Goal: Information Seeking & Learning: Check status

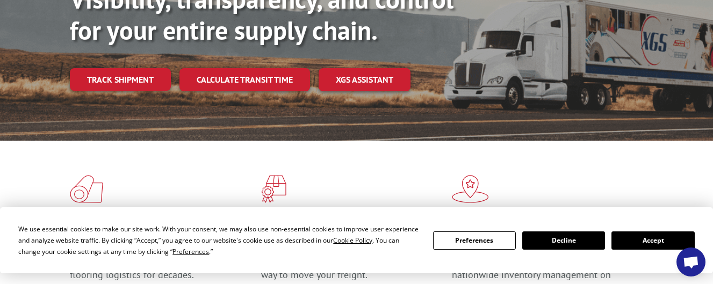
scroll to position [107, 0]
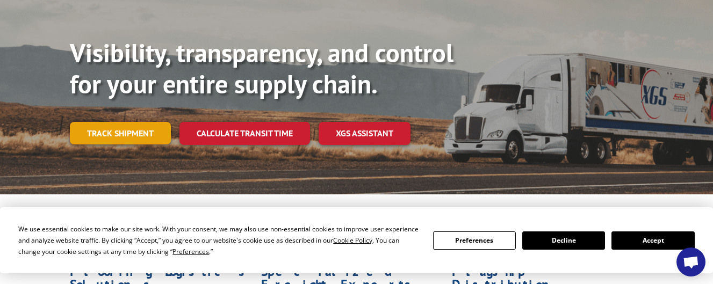
click at [142, 122] on link "Track shipment" at bounding box center [120, 133] width 101 height 23
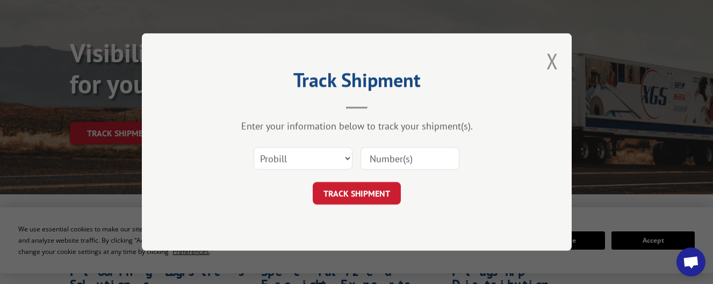
click at [393, 157] on input at bounding box center [409, 158] width 99 height 23
paste input "17442910"
type input "17442910"
click at [393, 188] on button "TRACK SHIPMENT" at bounding box center [357, 193] width 88 height 23
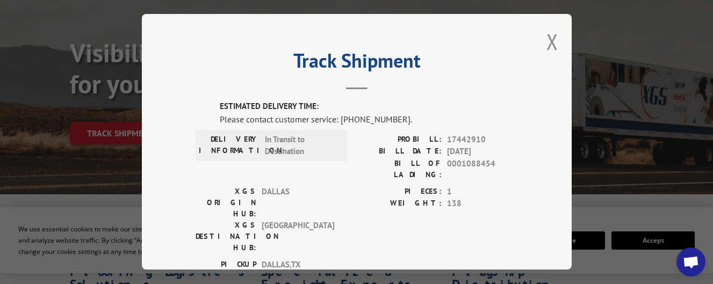
scroll to position [54, 0]
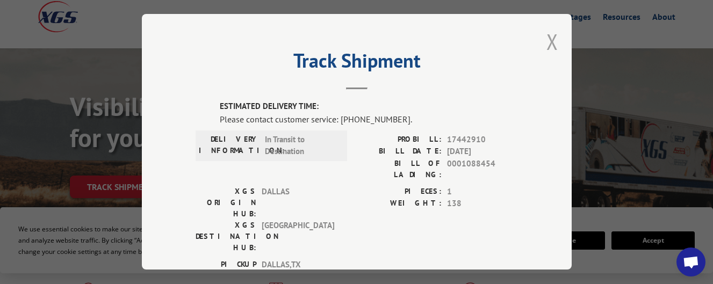
click at [550, 35] on button "Close modal" at bounding box center [552, 41] width 12 height 28
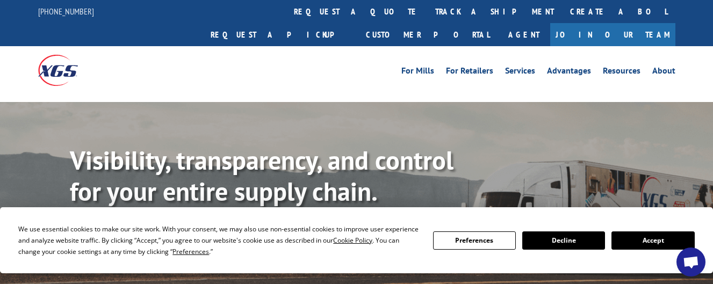
scroll to position [161, 0]
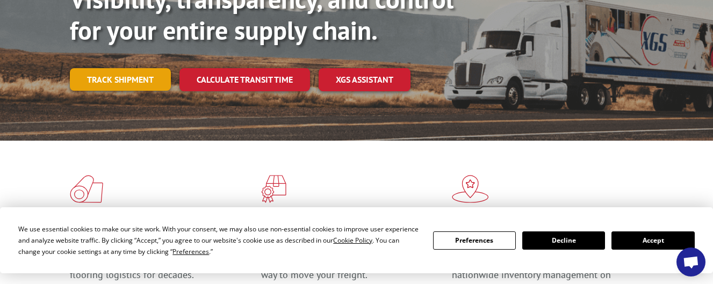
click at [127, 68] on link "Track shipment" at bounding box center [120, 79] width 101 height 23
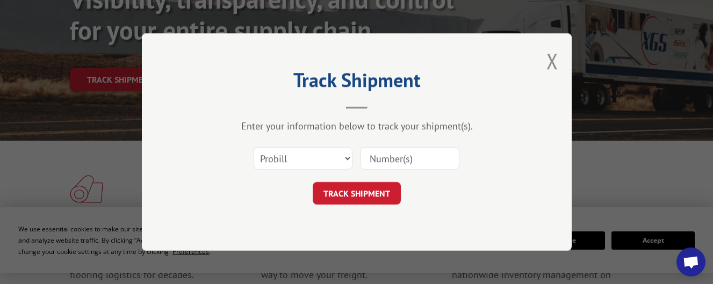
click at [423, 163] on input at bounding box center [409, 158] width 99 height 23
paste input "17442910"
type input "17442910"
click at [358, 190] on button "TRACK SHIPMENT" at bounding box center [357, 193] width 88 height 23
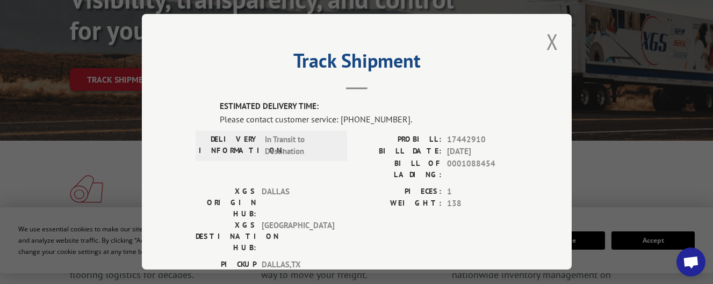
scroll to position [54, 0]
